Goal: Navigation & Orientation: Find specific page/section

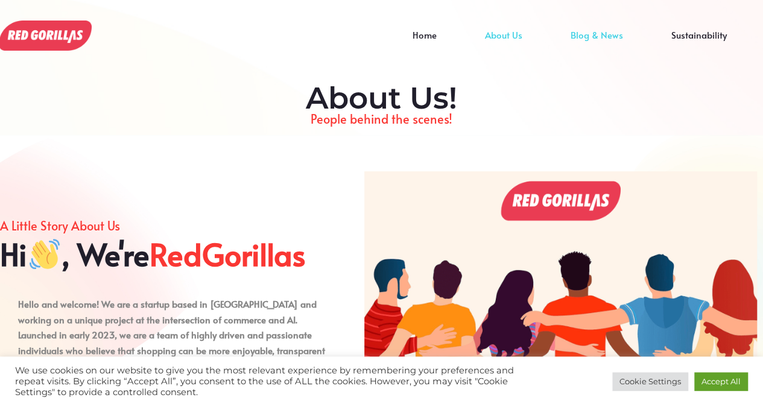
drag, startPoint x: 629, startPoint y: 32, endPoint x: 622, endPoint y: 33, distance: 7.3
click at [622, 33] on div "Home About Us Blog & News Sustainability" at bounding box center [420, 35] width 663 height 35
click at [622, 35] on link "Blog & News" at bounding box center [596, 44] width 101 height 18
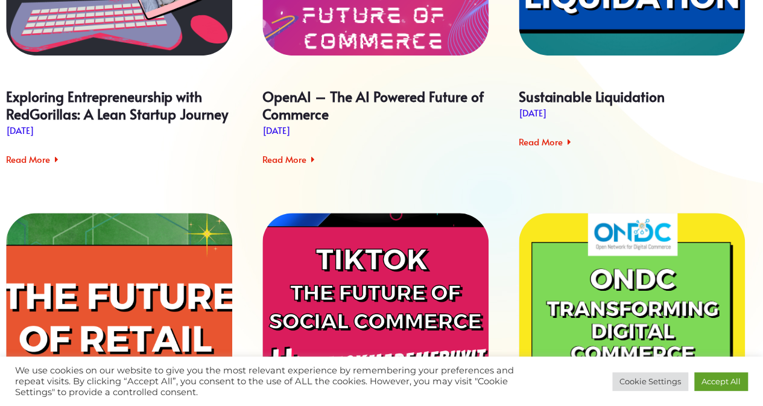
scroll to position [313, 0]
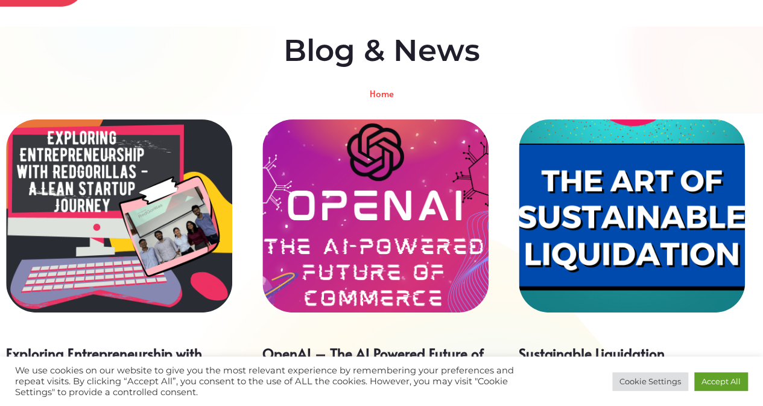
scroll to position [0, 0]
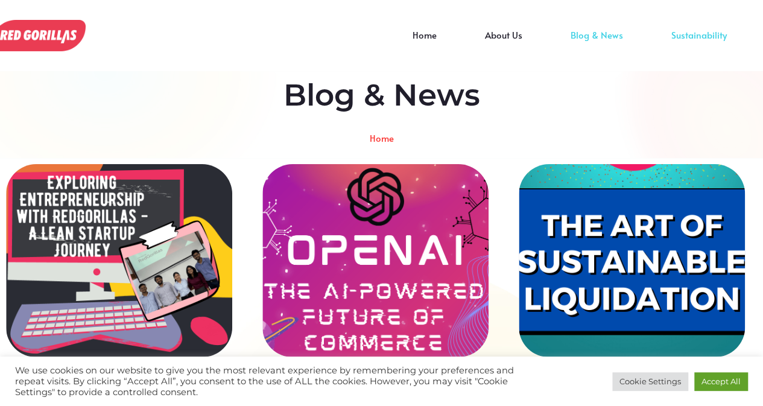
click at [691, 35] on link "Sustainability" at bounding box center [699, 44] width 104 height 18
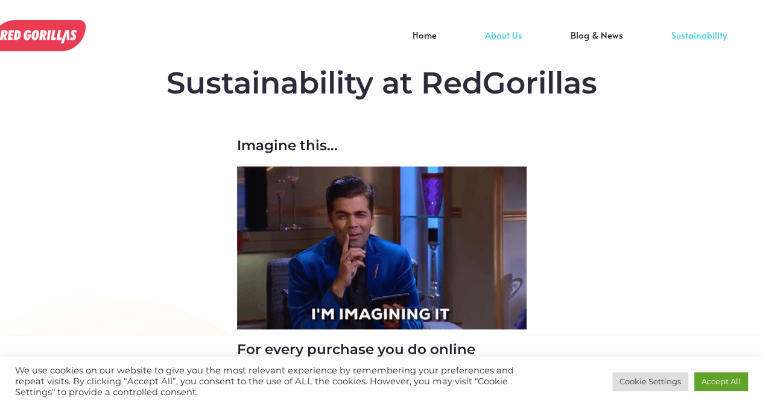
click at [511, 35] on link "About Us" at bounding box center [504, 44] width 86 height 18
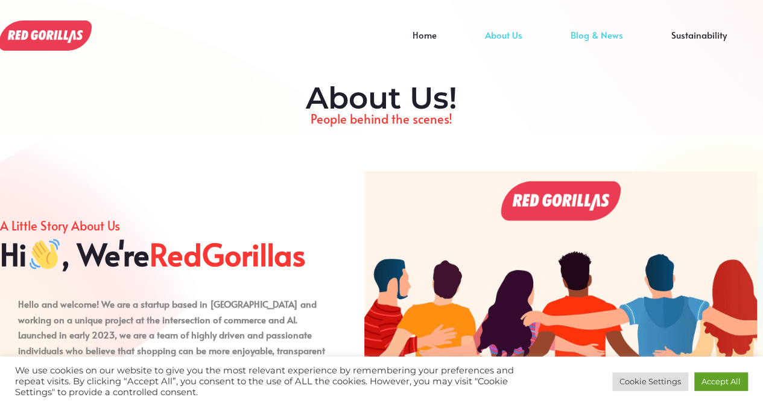
click at [579, 40] on link "Blog & News" at bounding box center [596, 44] width 101 height 18
